Goal: Book appointment/travel/reservation

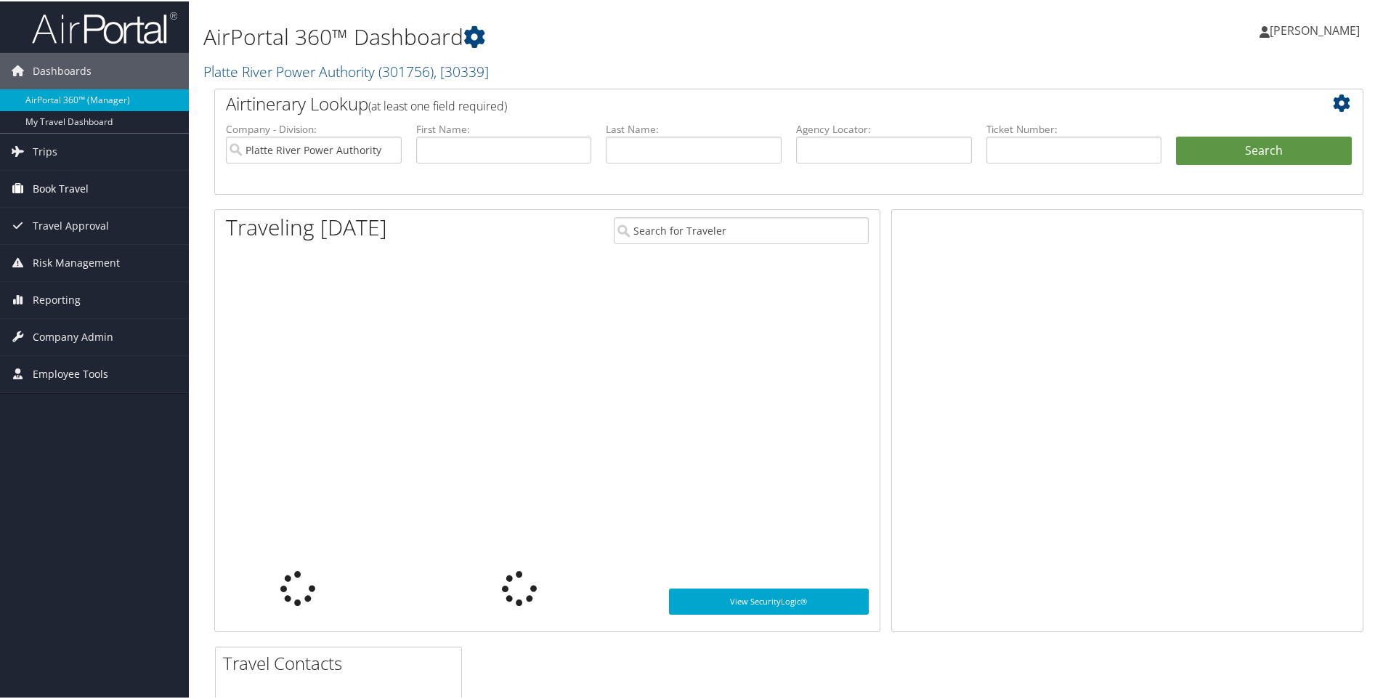
click at [49, 180] on span "Book Travel" at bounding box center [61, 187] width 56 height 36
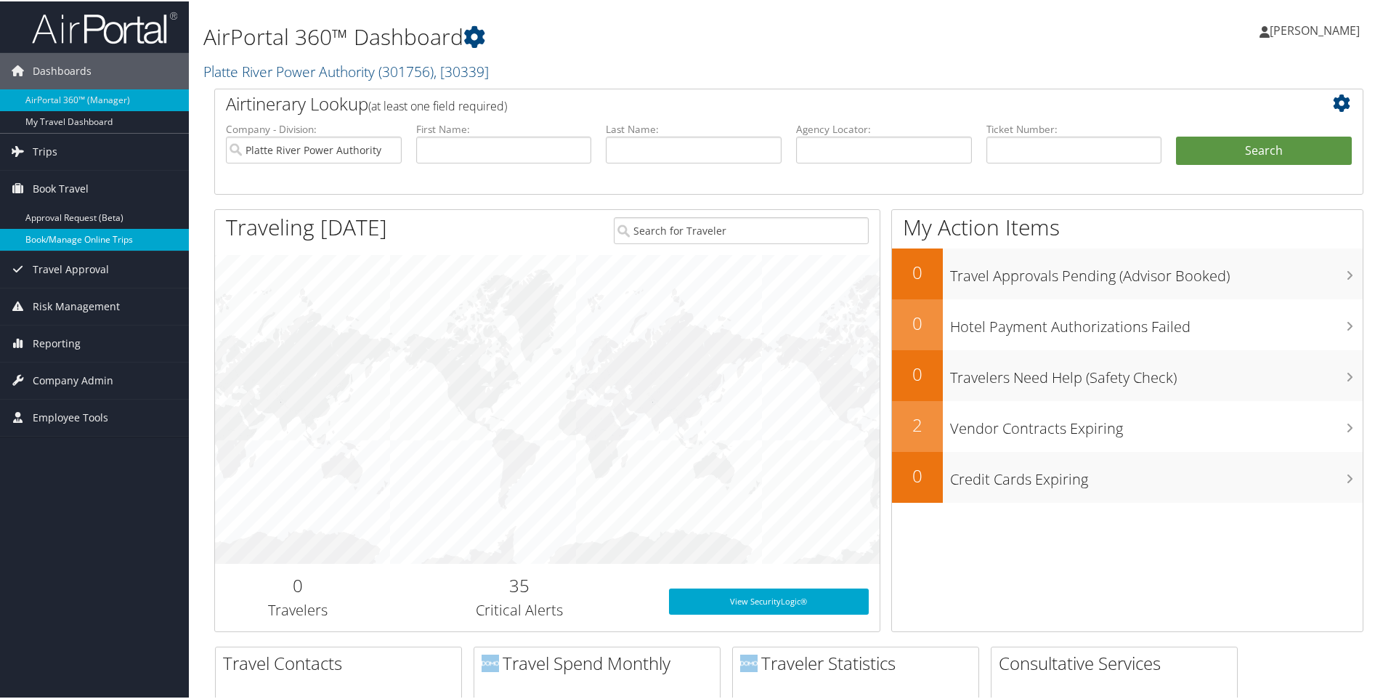
click at [41, 236] on link "Book/Manage Online Trips" at bounding box center [94, 238] width 189 height 22
